Goal: Transaction & Acquisition: Download file/media

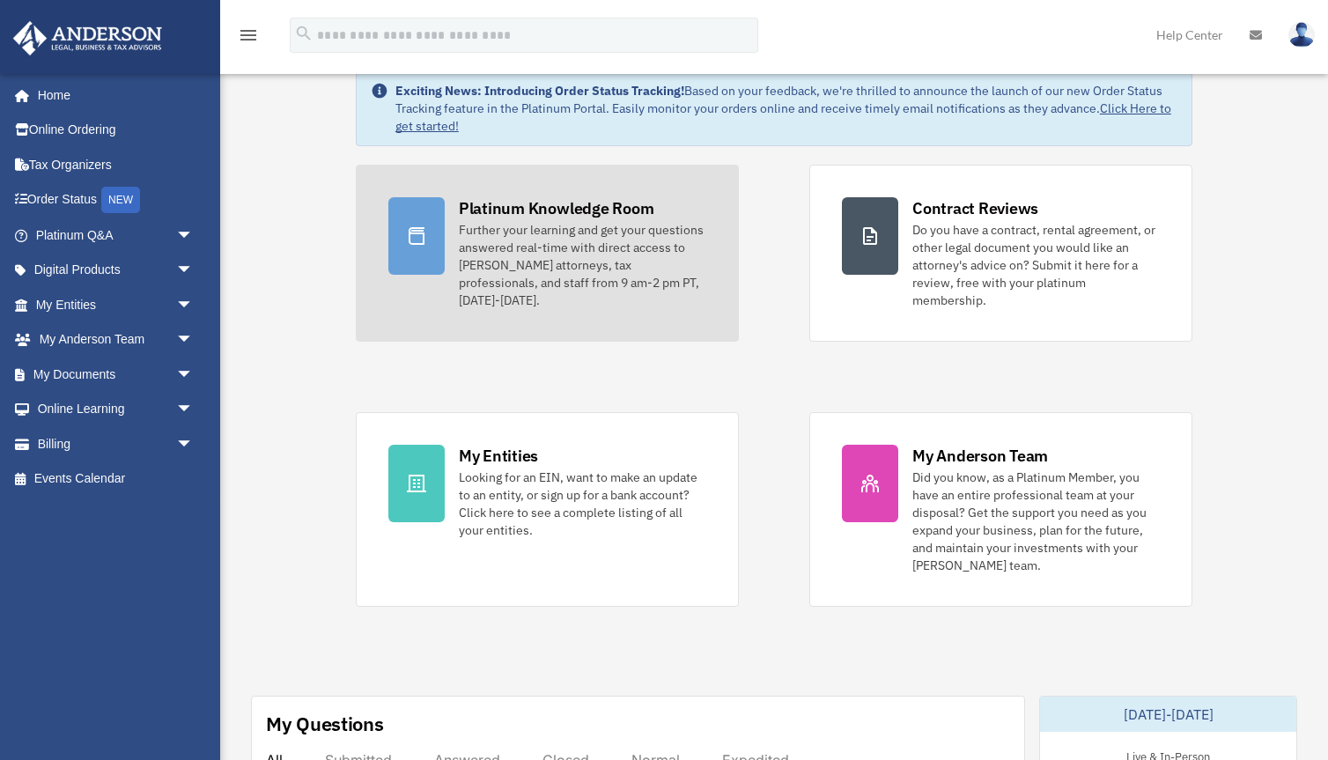
scroll to position [63, 0]
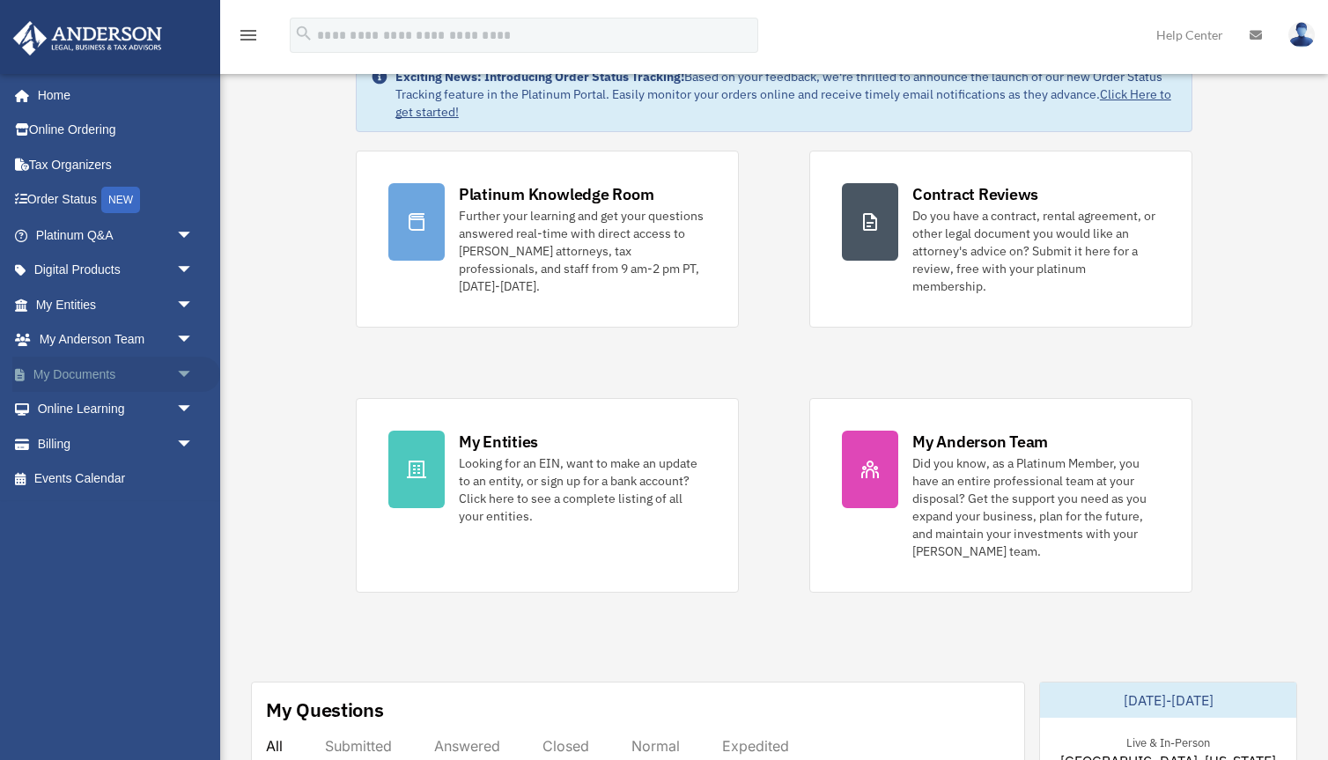
click at [179, 375] on span "arrow_drop_down" at bounding box center [193, 375] width 35 height 36
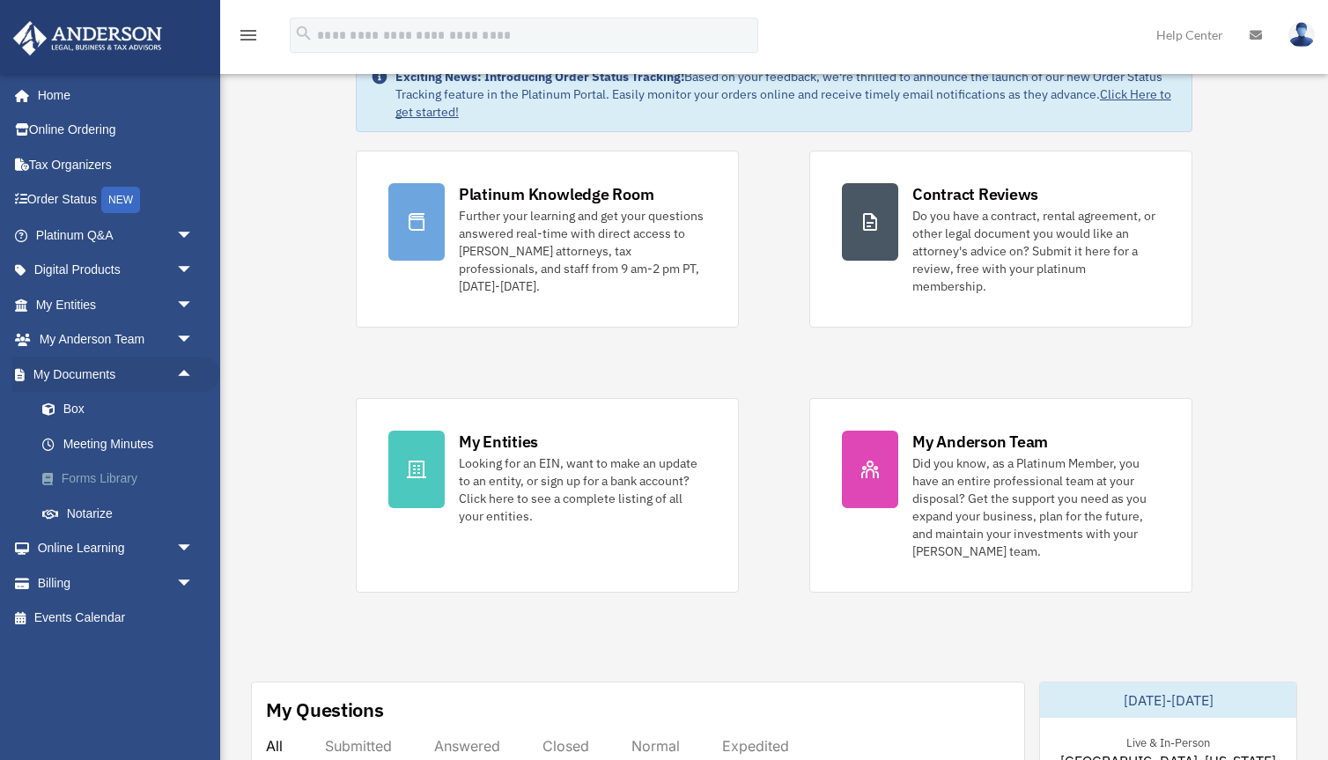
click at [97, 482] on link "Forms Library" at bounding box center [123, 479] width 196 height 35
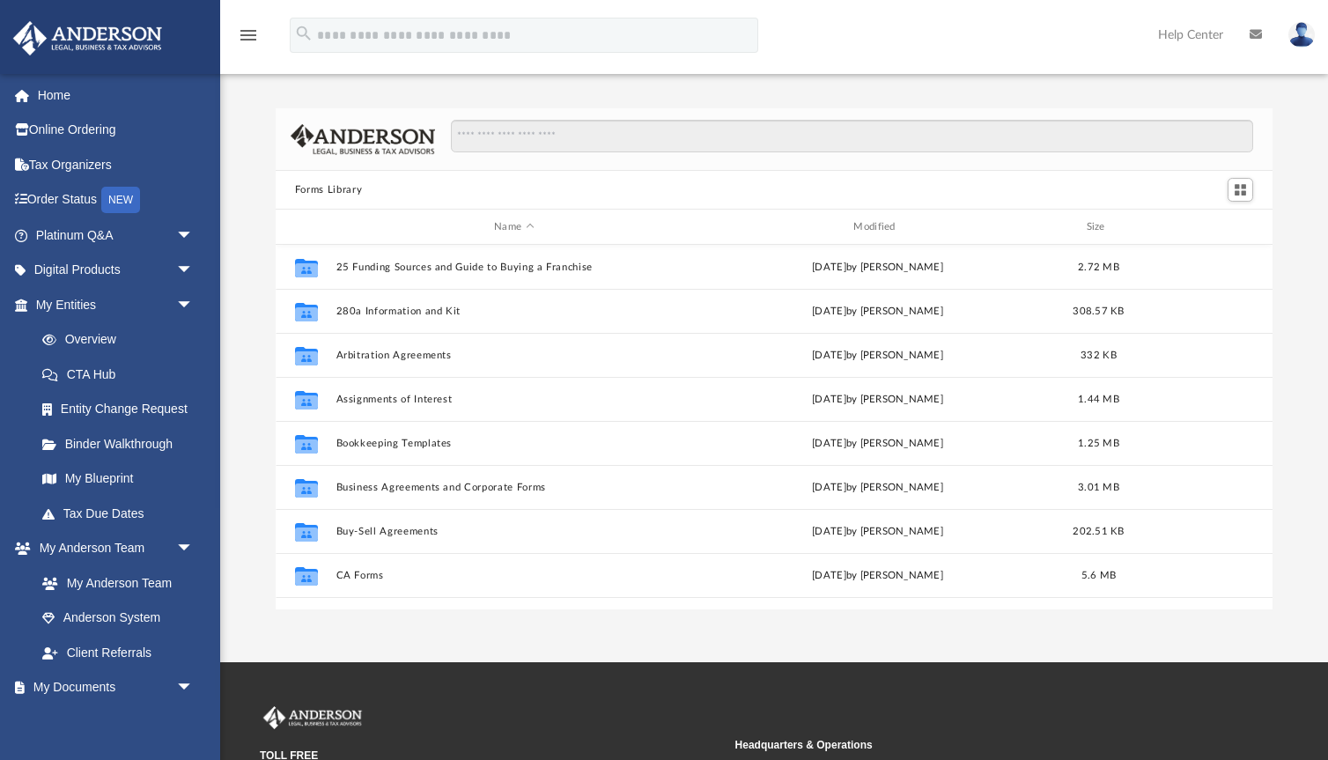
scroll to position [400, 997]
click at [580, 150] on input "Search files and folders" at bounding box center [852, 136] width 803 height 33
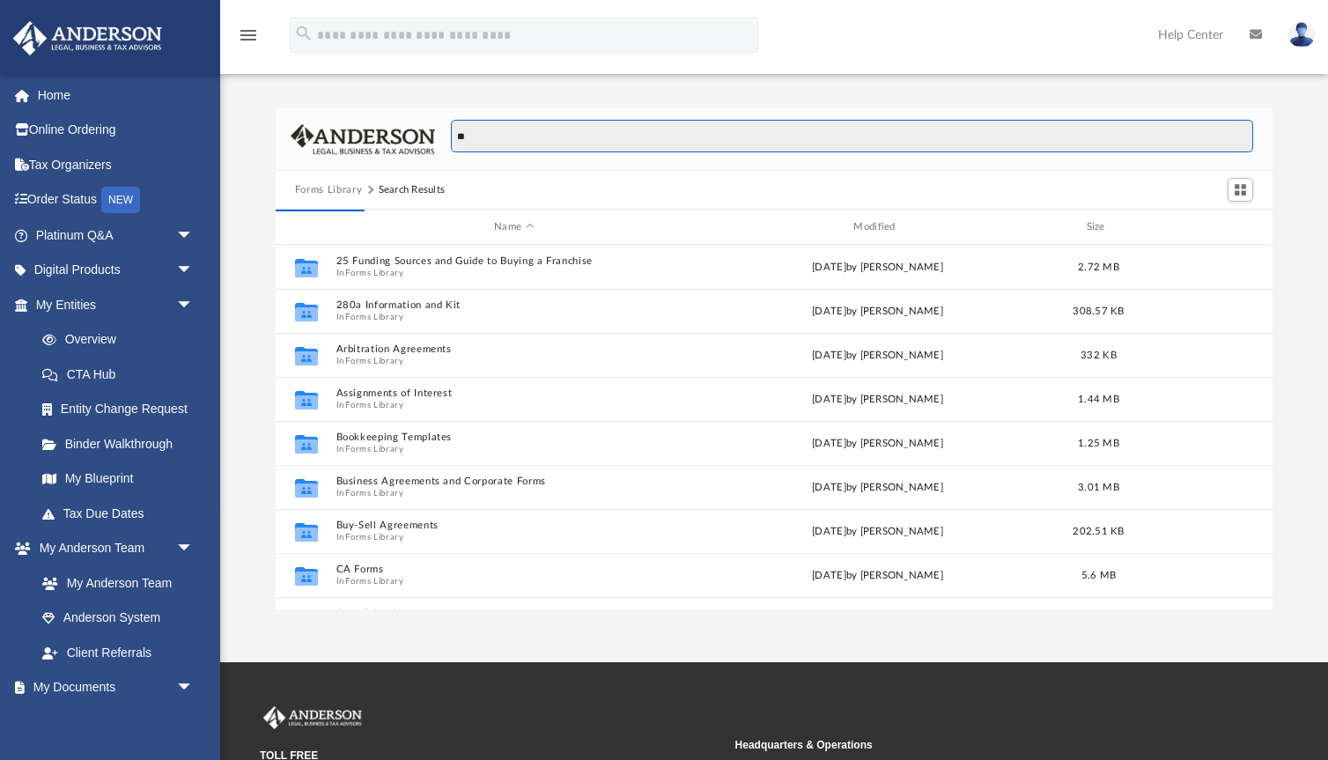
type input "*"
type input "**********"
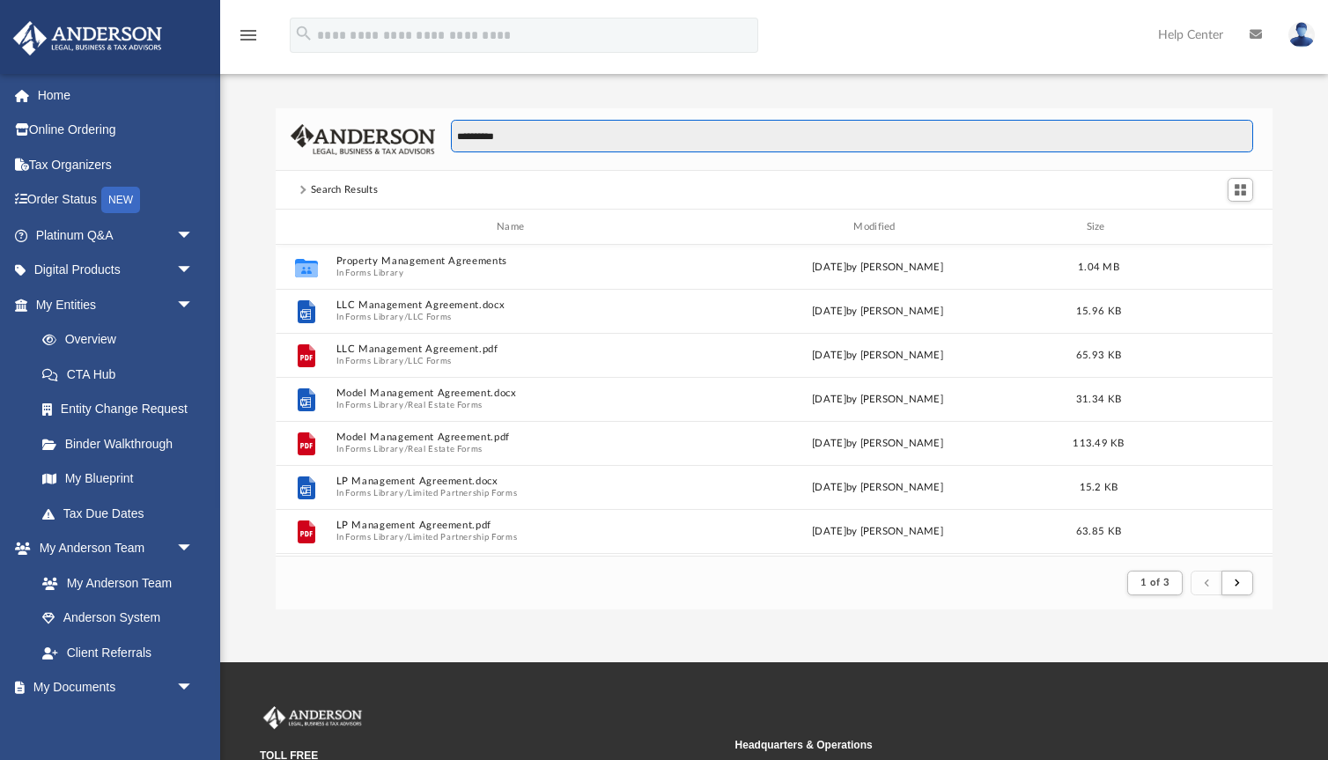
scroll to position [1, 1]
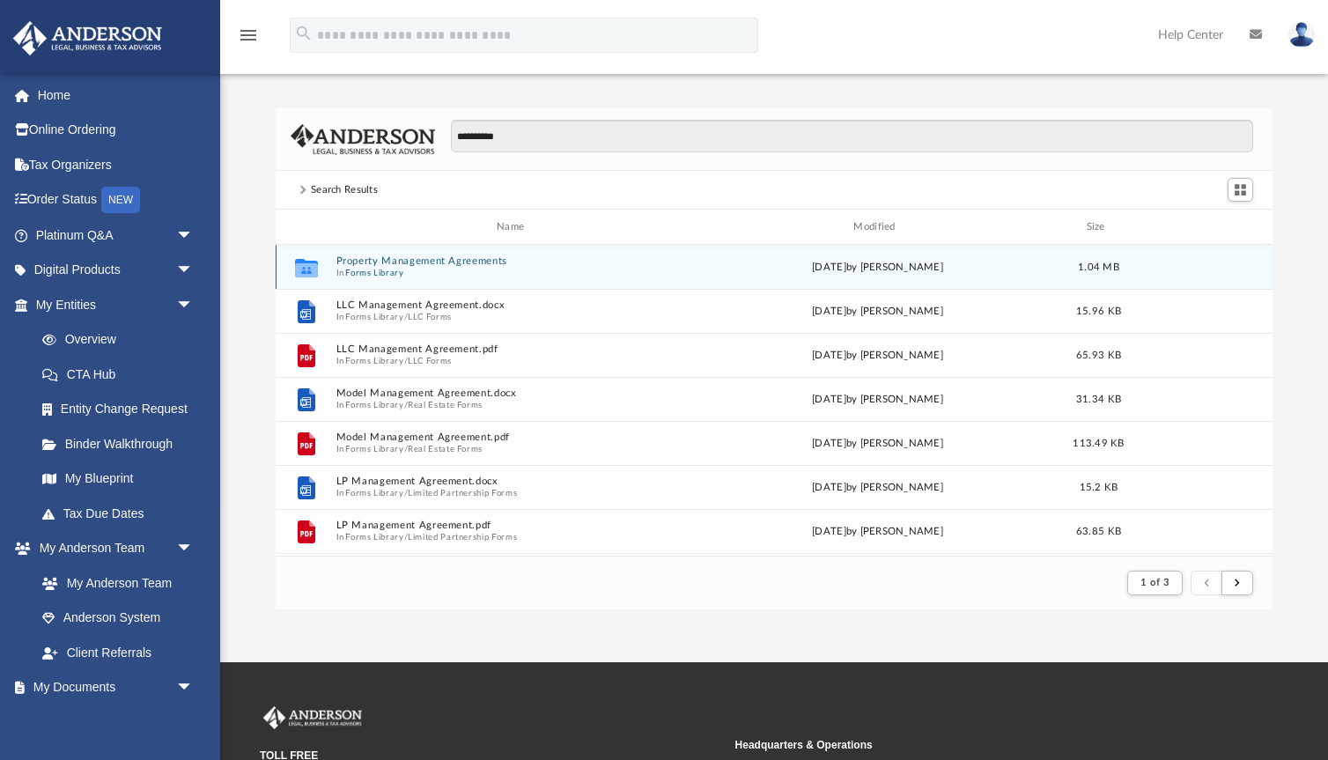
click at [462, 256] on button "Property Management Agreements" at bounding box center [514, 260] width 356 height 11
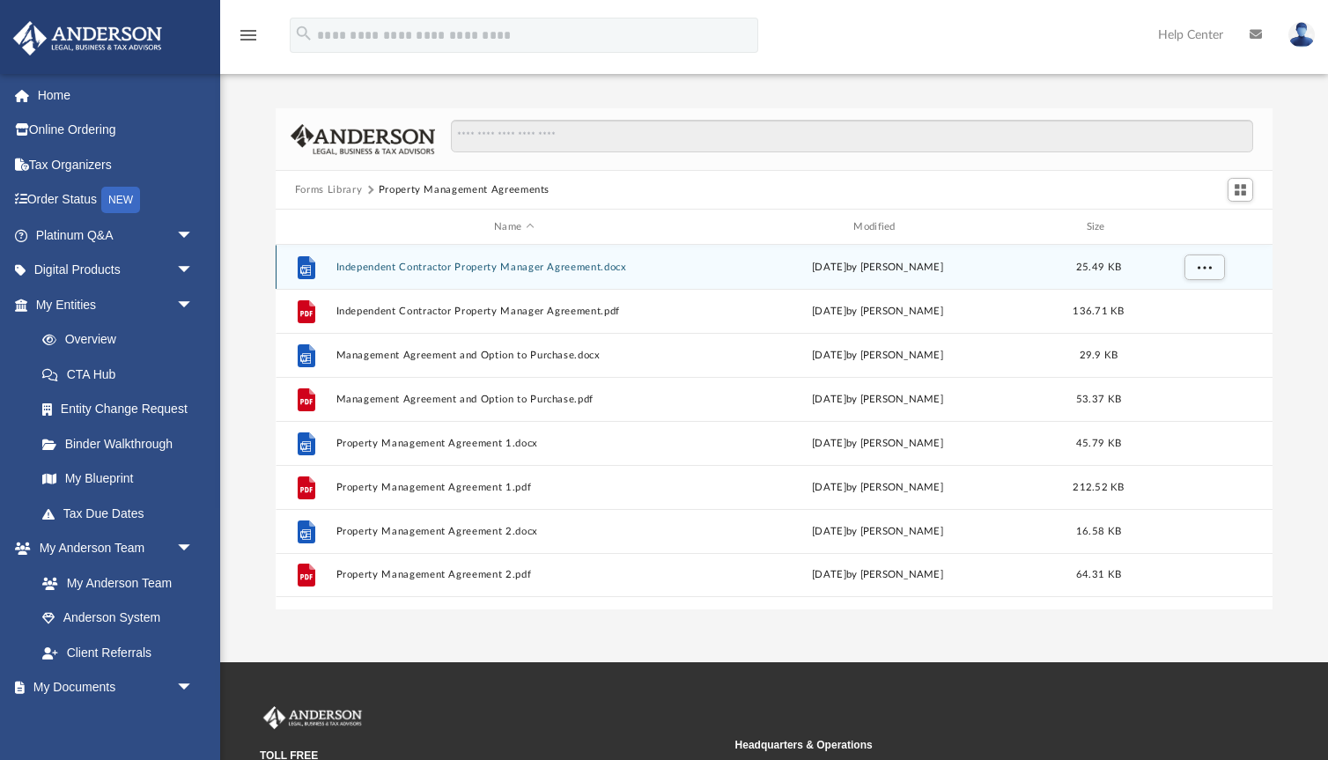
scroll to position [400, 997]
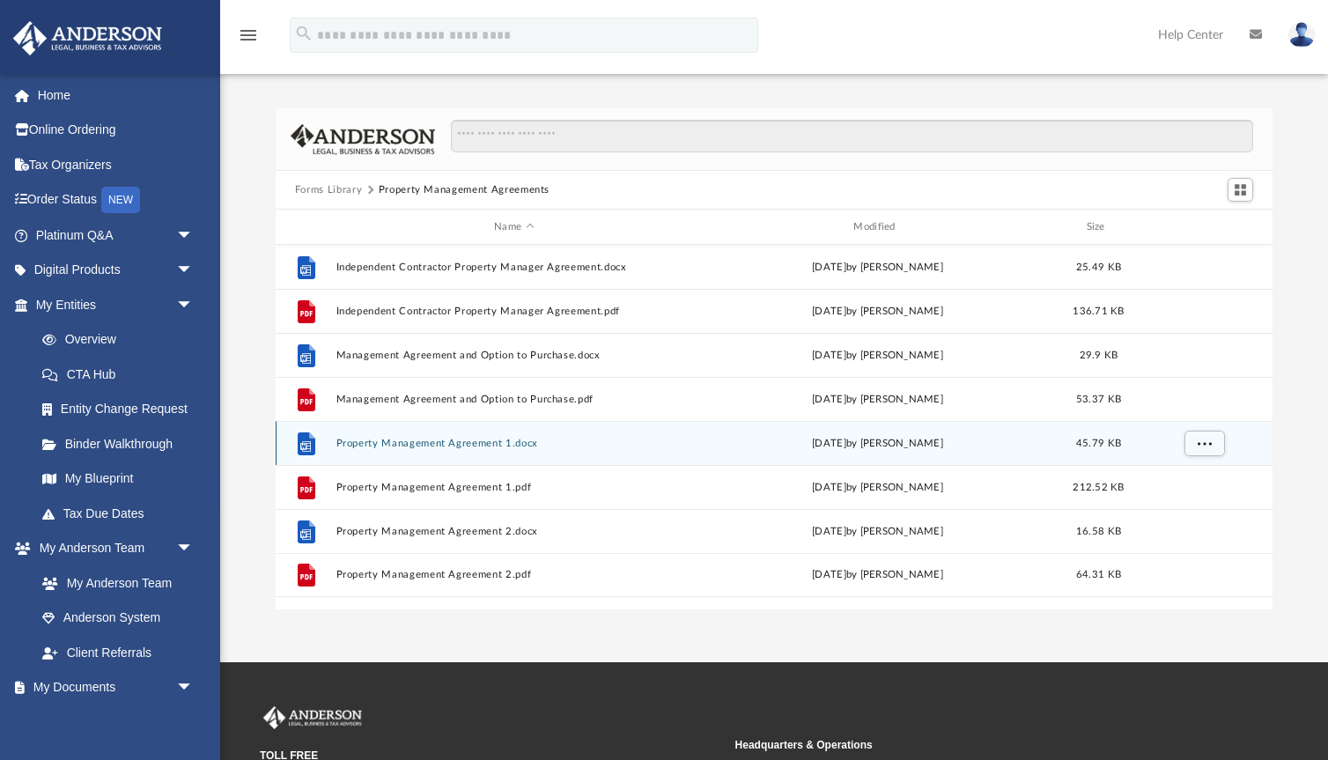
click at [390, 446] on button "Property Management Agreement 1.docx" at bounding box center [514, 443] width 356 height 11
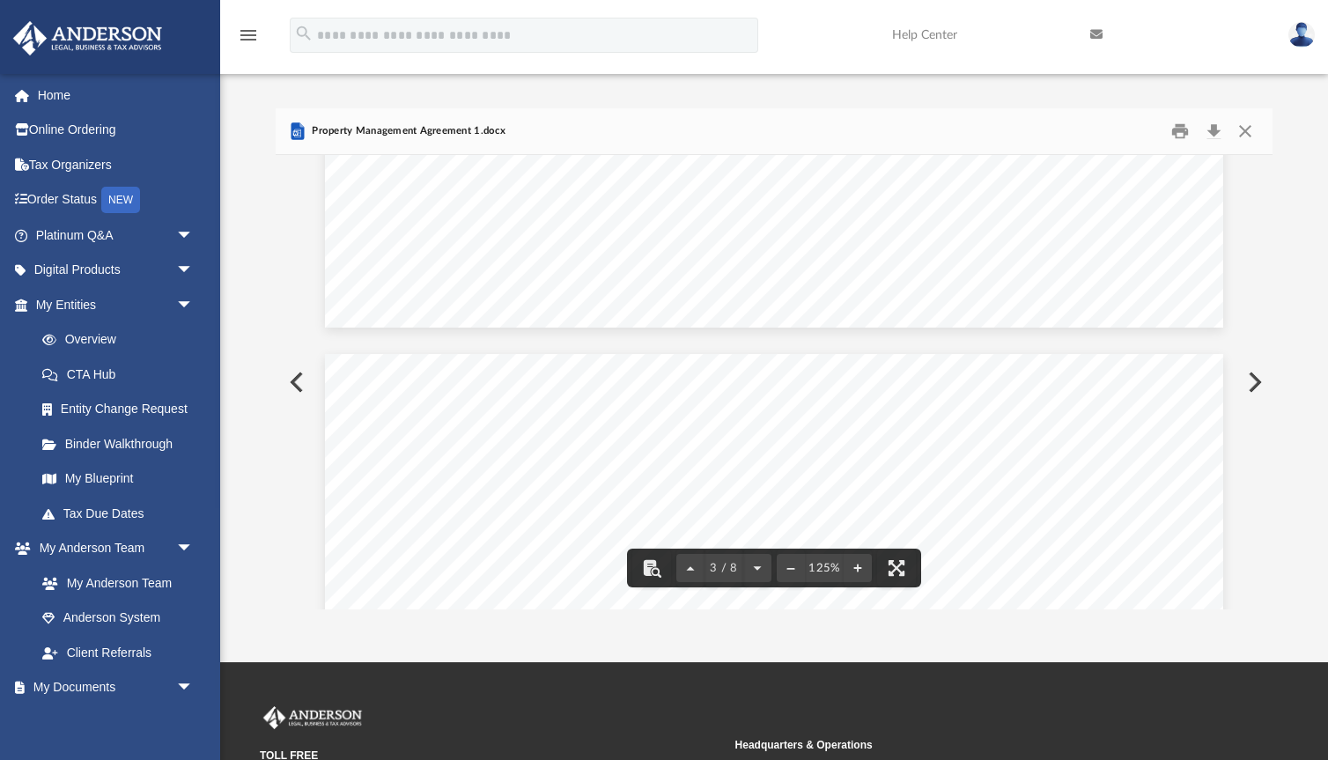
scroll to position [2148, 0]
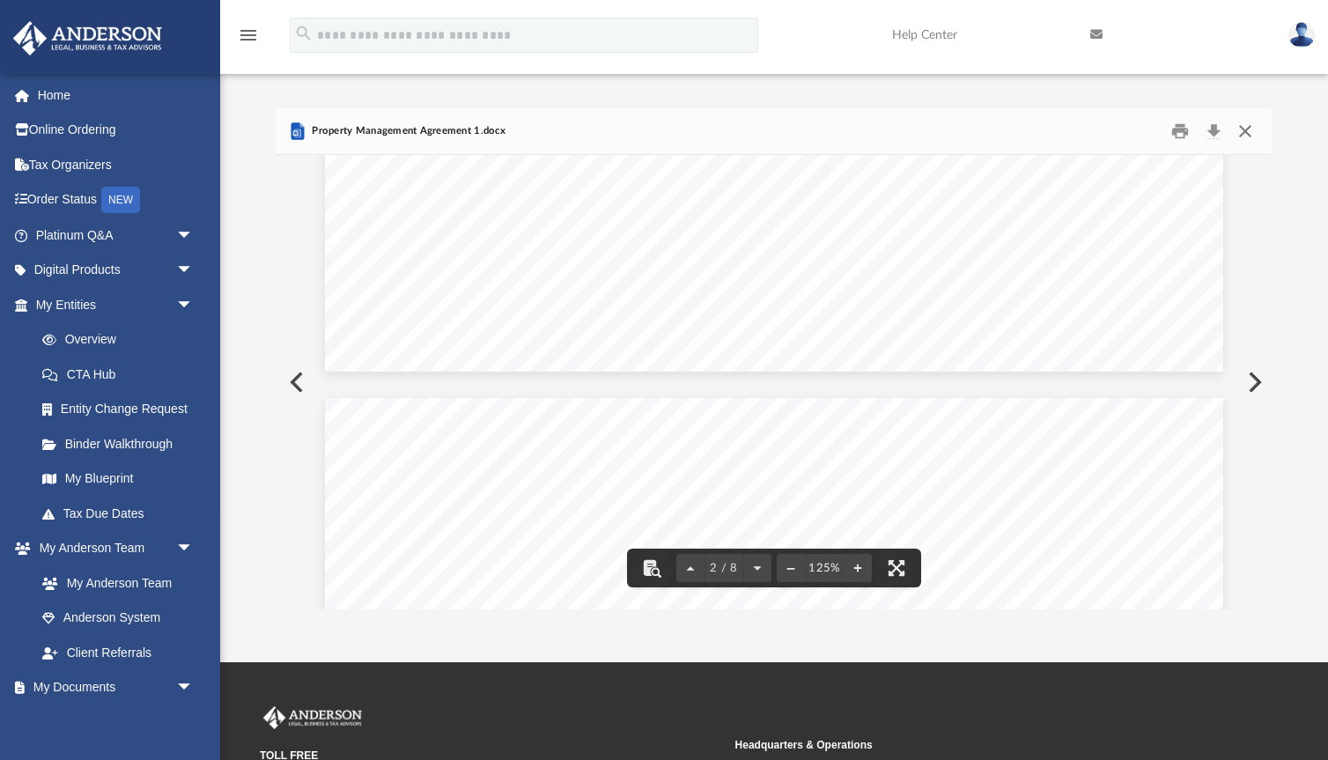
click at [1253, 122] on button "Close" at bounding box center [1246, 131] width 32 height 27
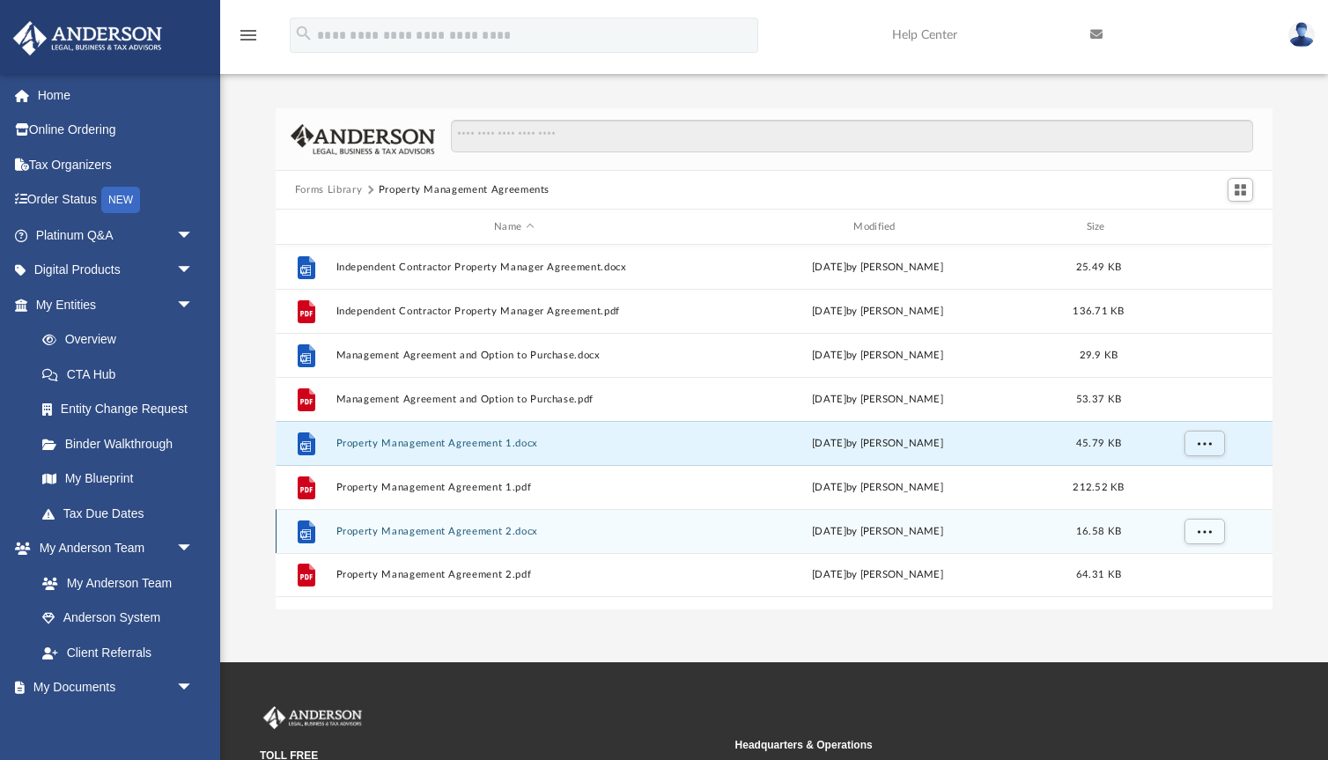
click at [402, 535] on button "Property Management Agreement 2.docx" at bounding box center [514, 531] width 356 height 11
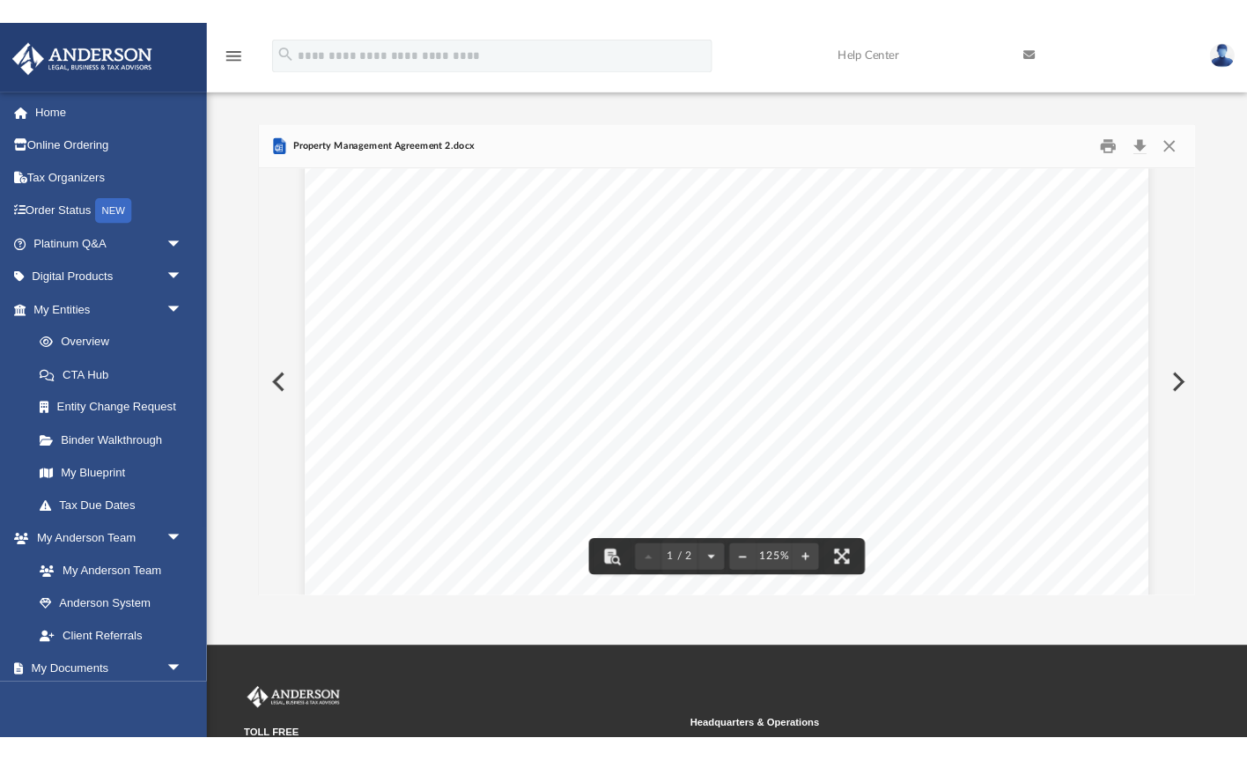
scroll to position [0, 0]
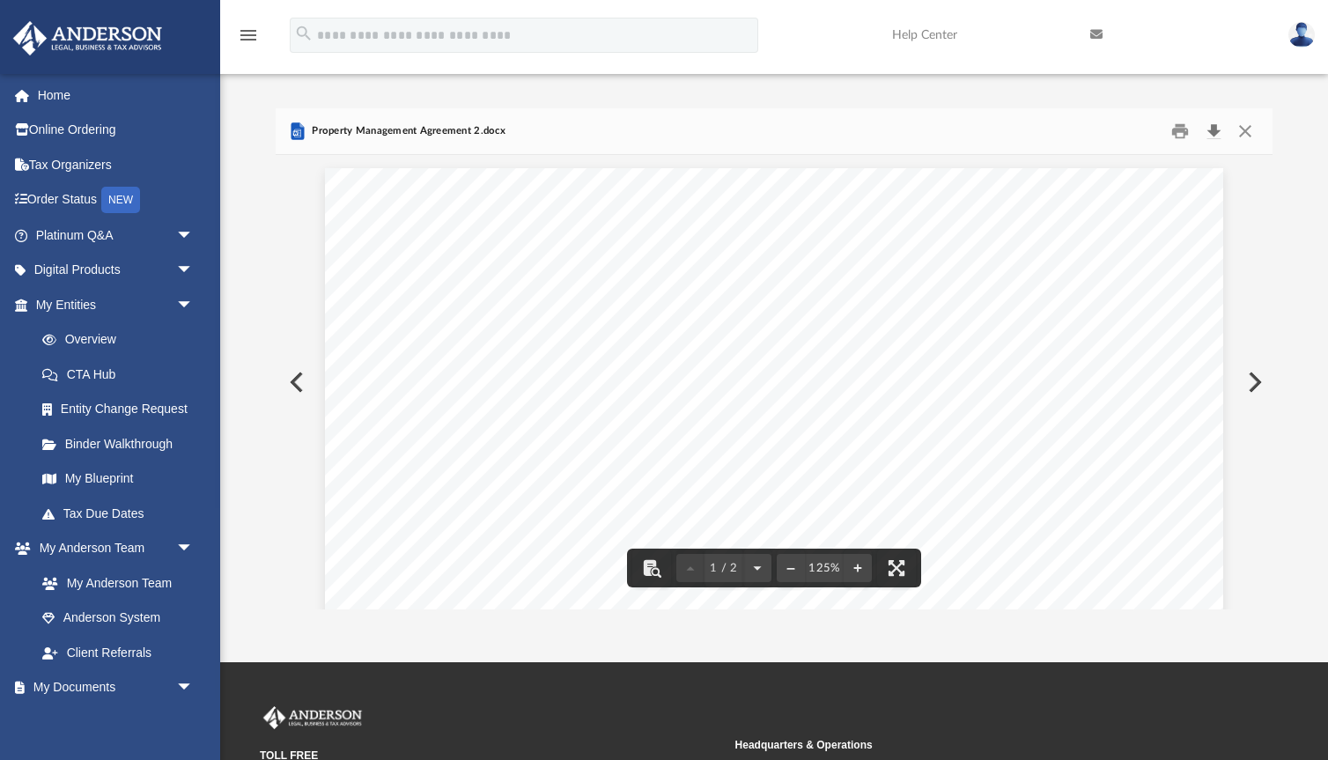
click at [1207, 131] on button "Download" at bounding box center [1214, 131] width 32 height 27
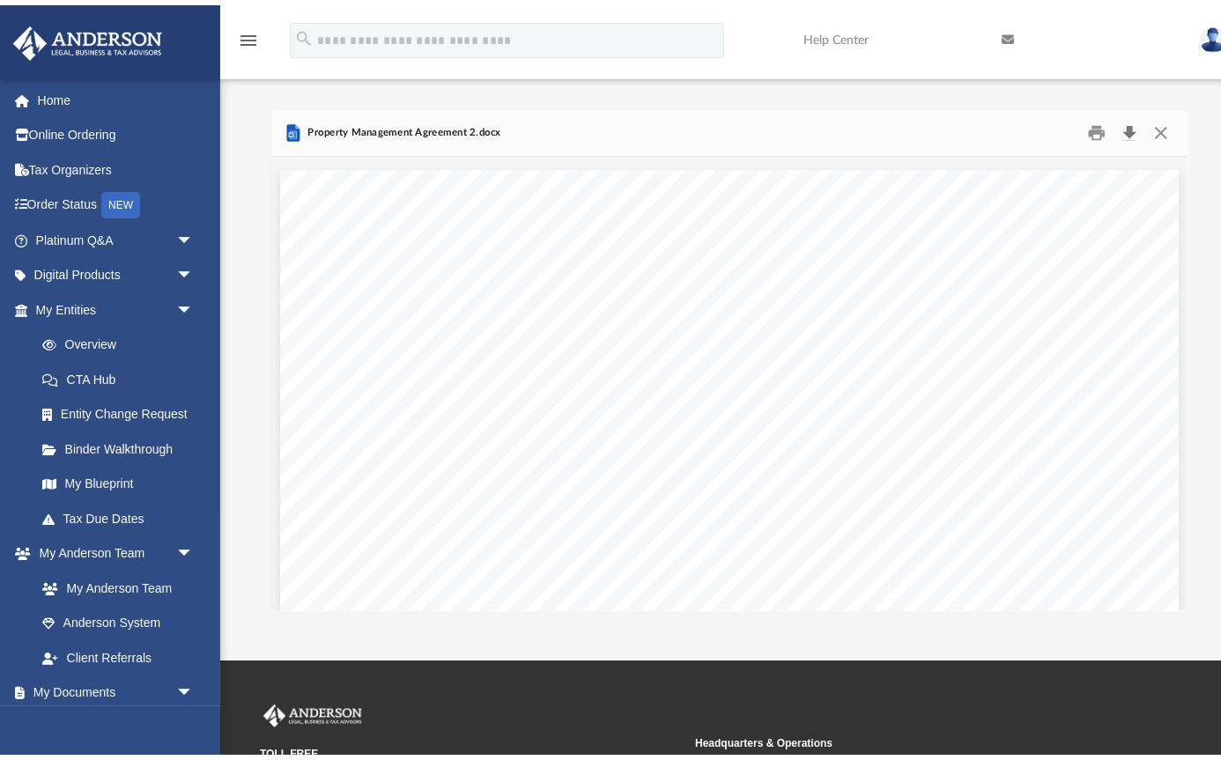
scroll to position [1, 0]
